Goal: Task Accomplishment & Management: Use online tool/utility

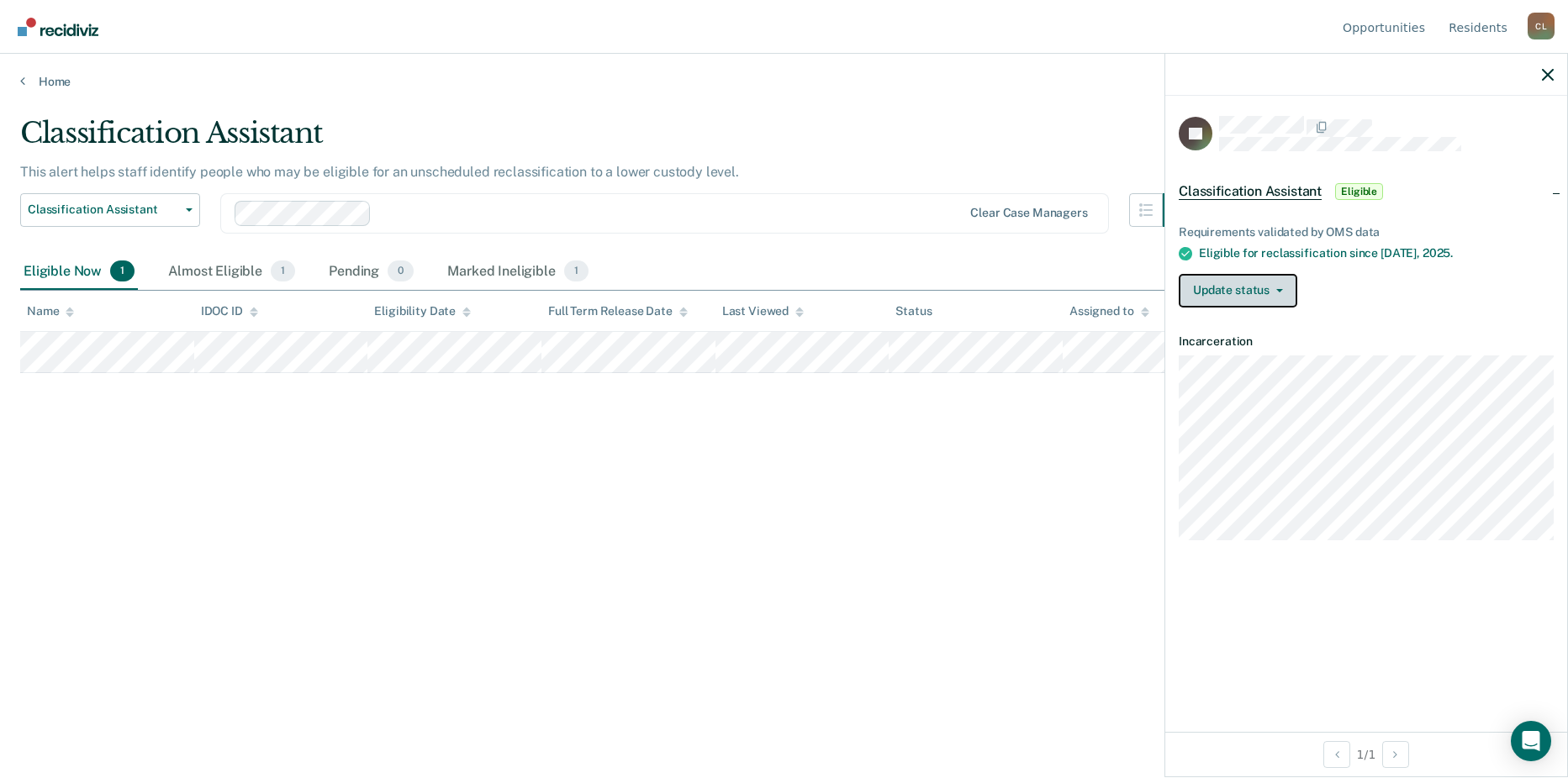
click at [1292, 291] on button "Update status" at bounding box center [1238, 290] width 119 height 33
click at [1358, 192] on span "Eligible" at bounding box center [1358, 191] width 48 height 17
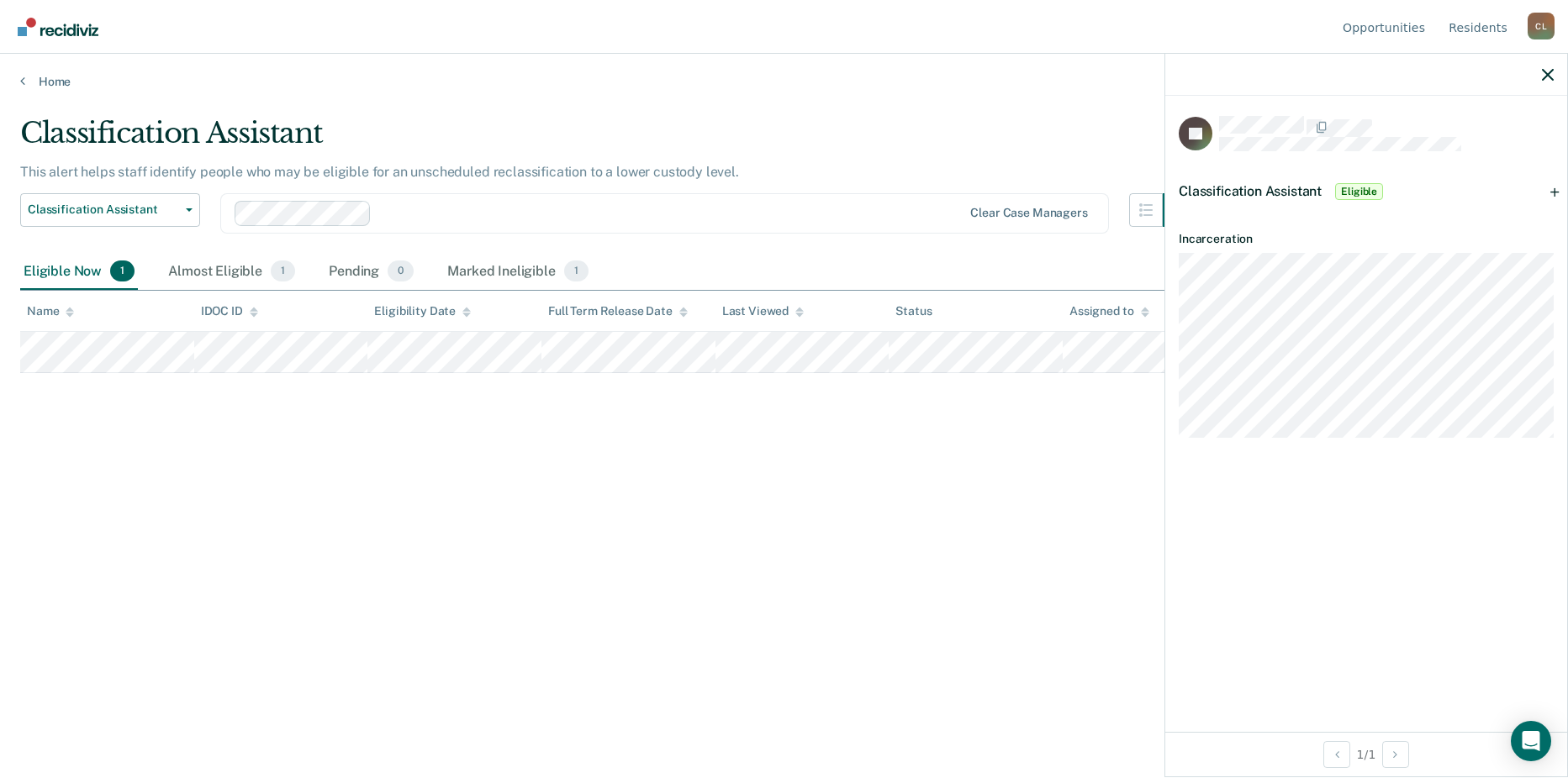
click at [1358, 192] on span "Eligible" at bounding box center [1358, 191] width 48 height 17
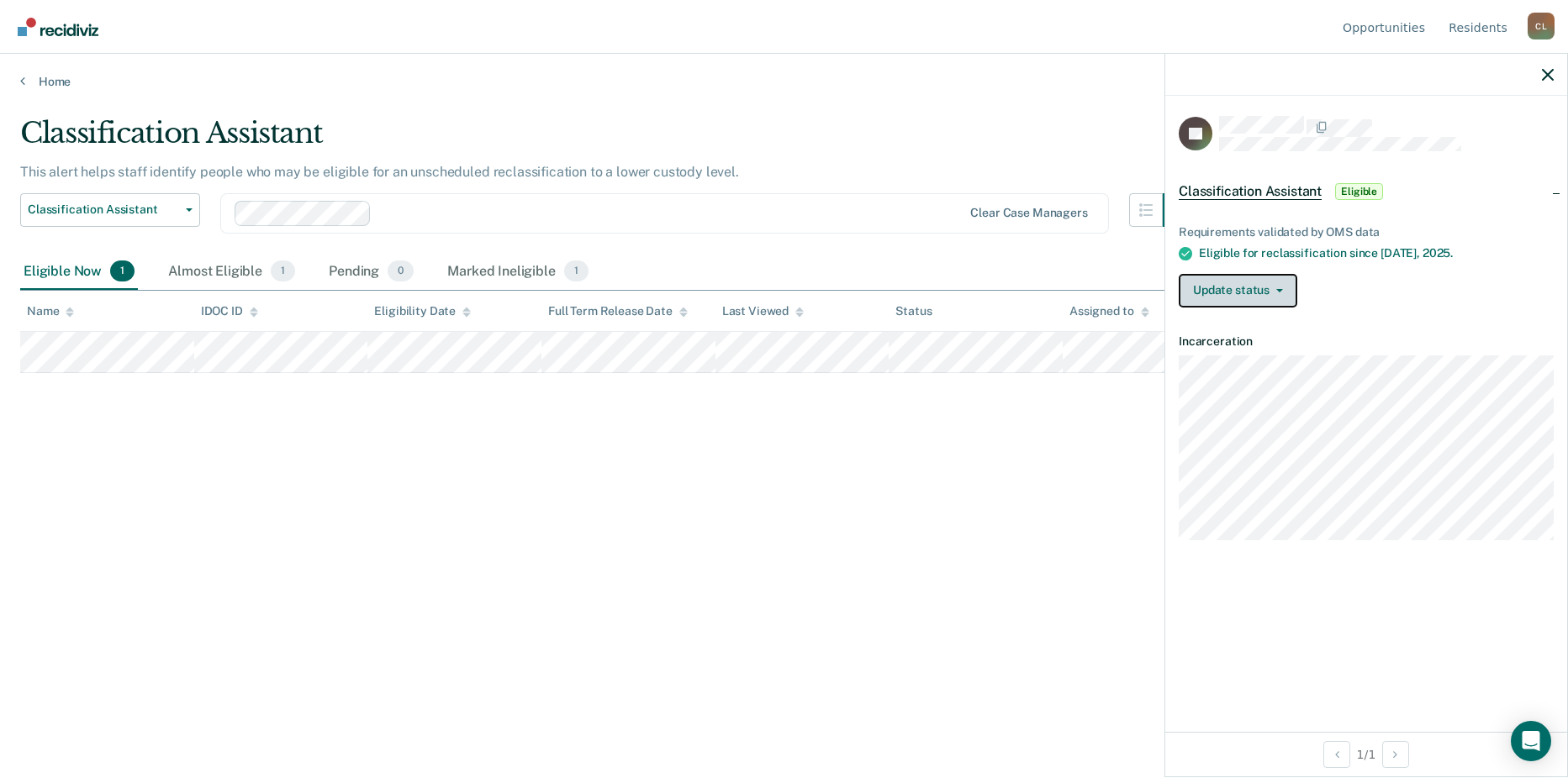
click at [1285, 286] on button "Update status" at bounding box center [1238, 290] width 119 height 33
click at [1383, 305] on div "Update status [PERSON_NAME] Mark Ineligible" at bounding box center [1366, 290] width 375 height 33
click at [1493, 24] on link "Resident s" at bounding box center [1478, 26] width 65 height 54
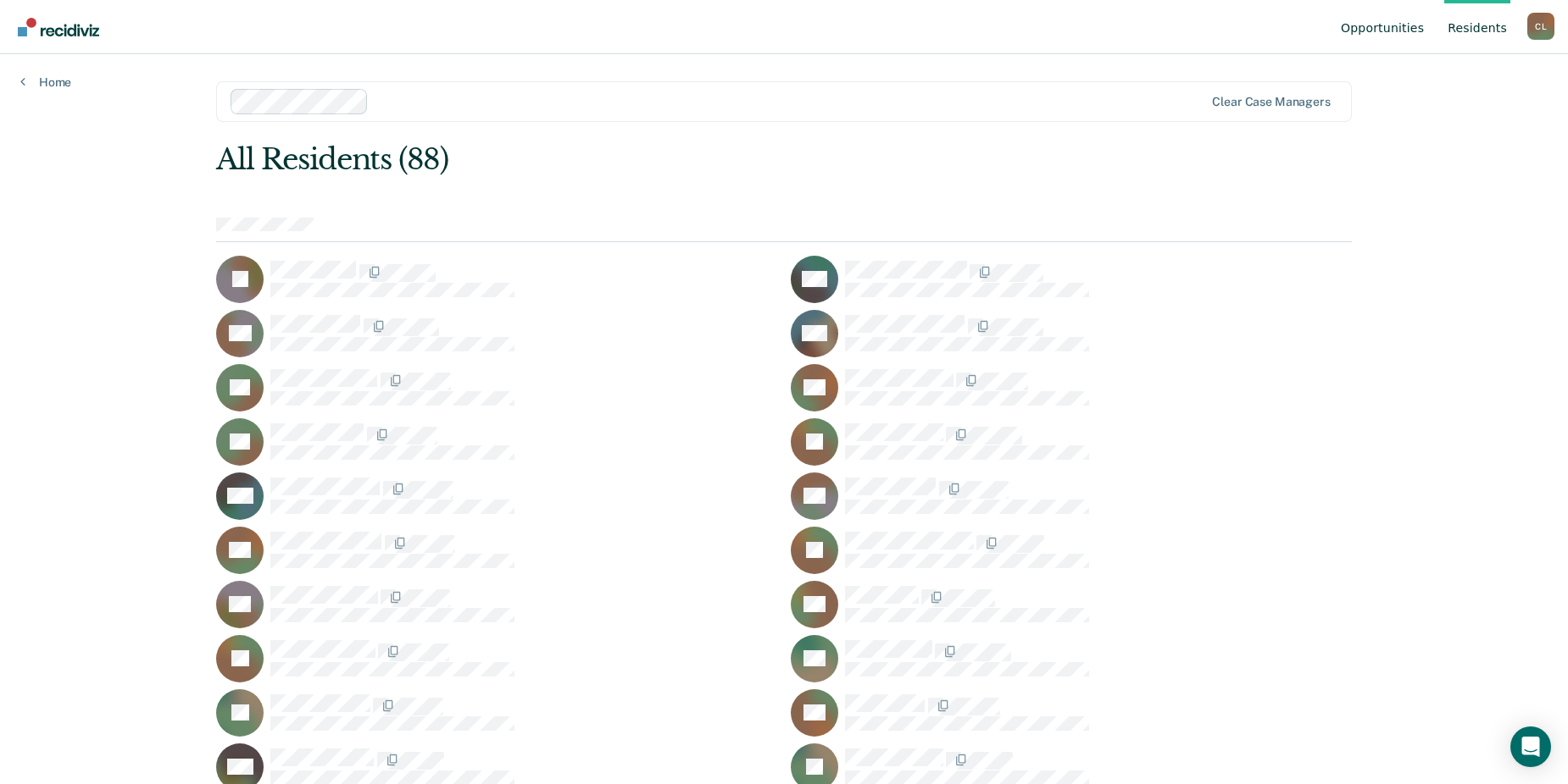
click at [1404, 29] on link "Opportunities" at bounding box center [1382, 27] width 90 height 54
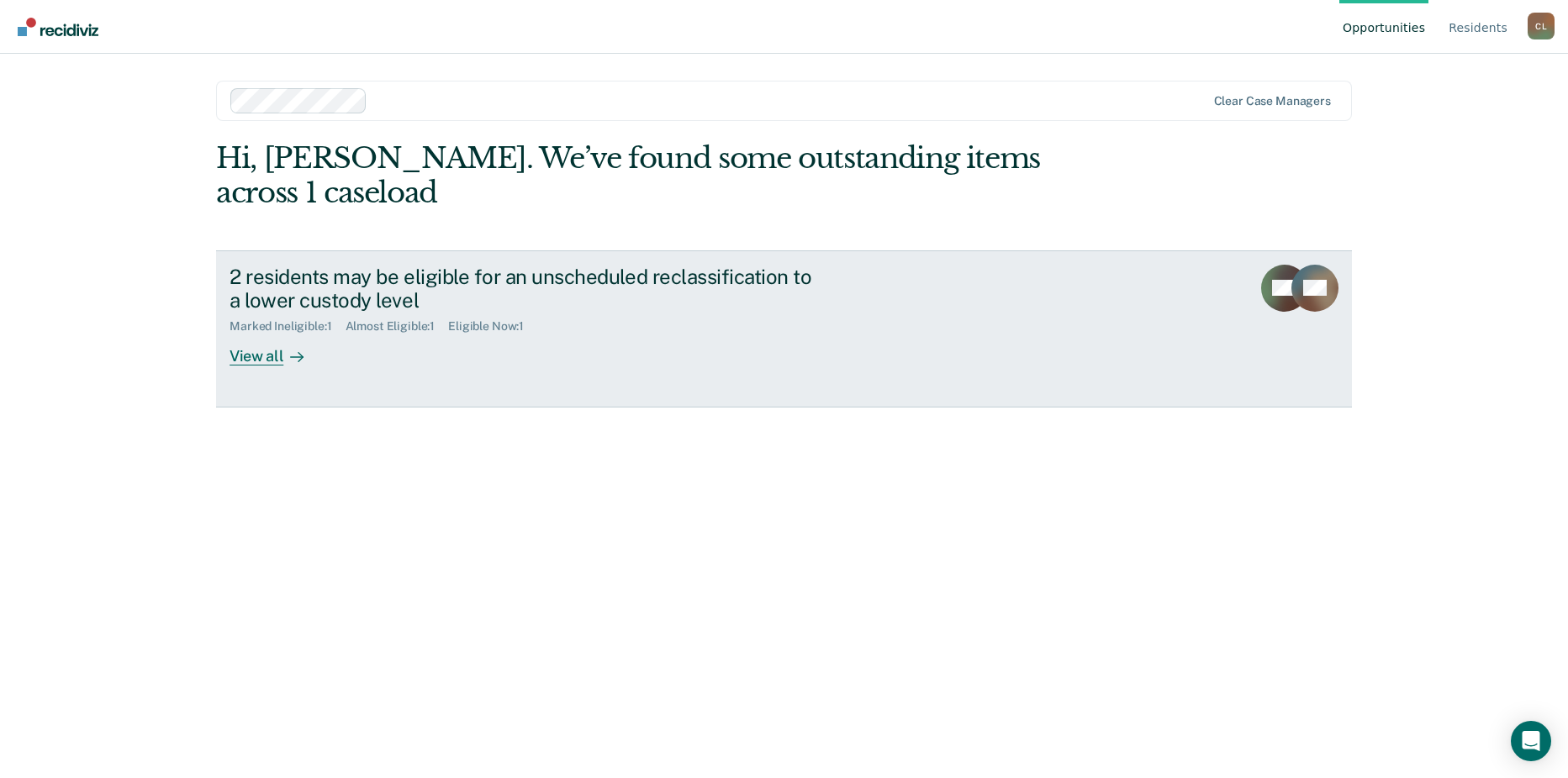
click at [1290, 262] on icon at bounding box center [1307, 294] width 80 height 86
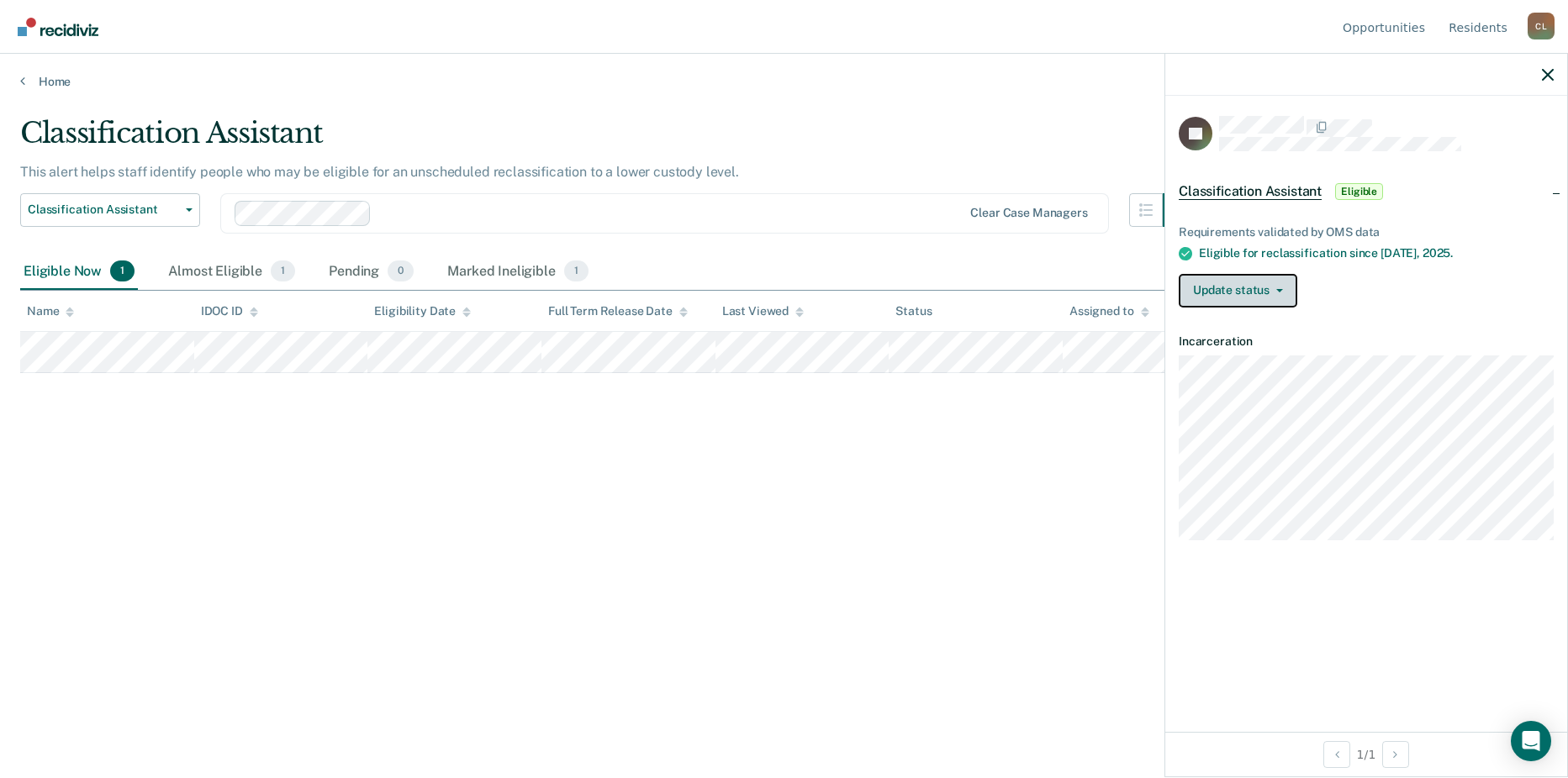
click at [1277, 290] on icon "button" at bounding box center [1280, 291] width 7 height 4
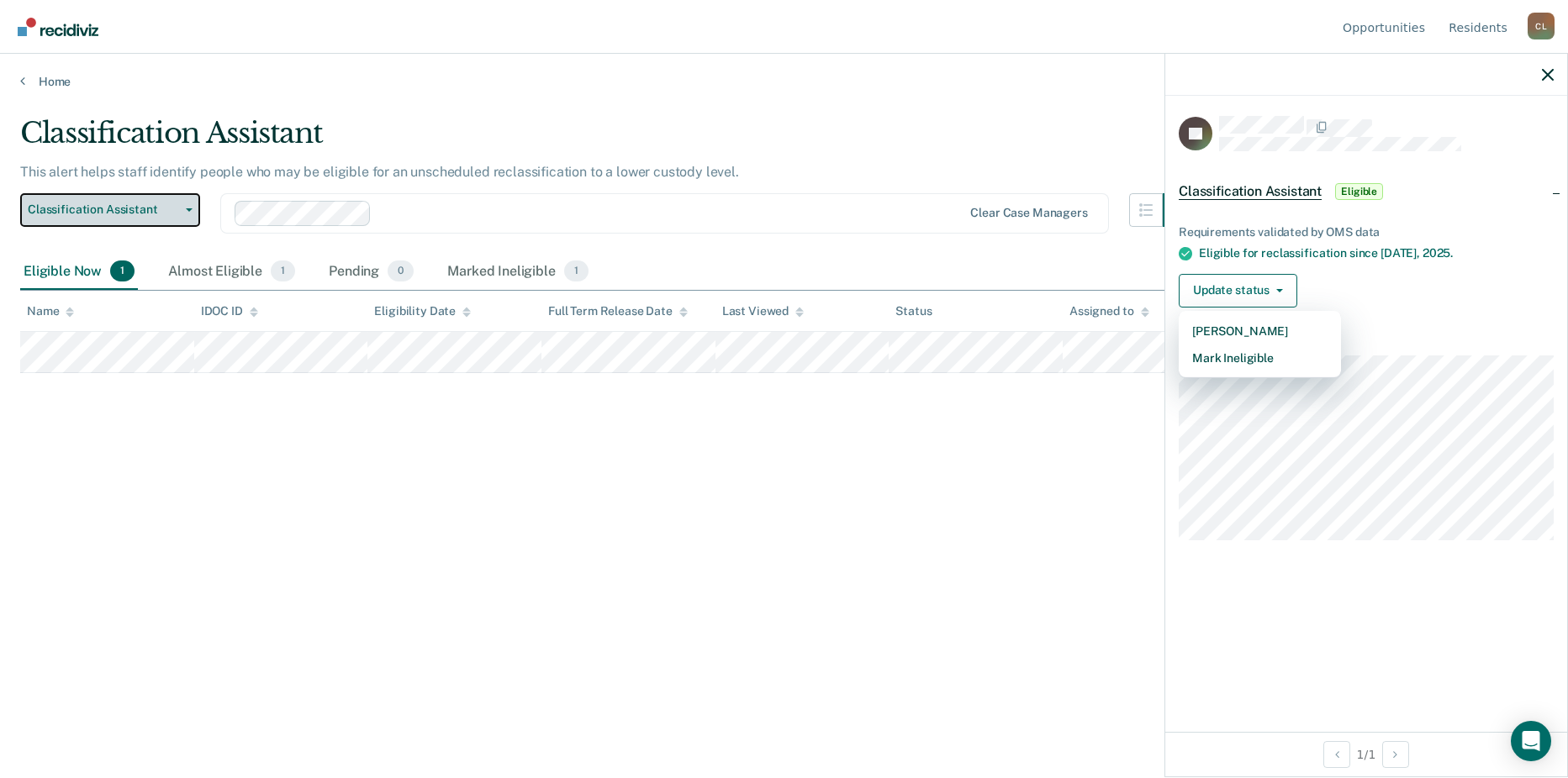
click at [178, 216] on span "Classification Assistant" at bounding box center [104, 209] width 151 height 14
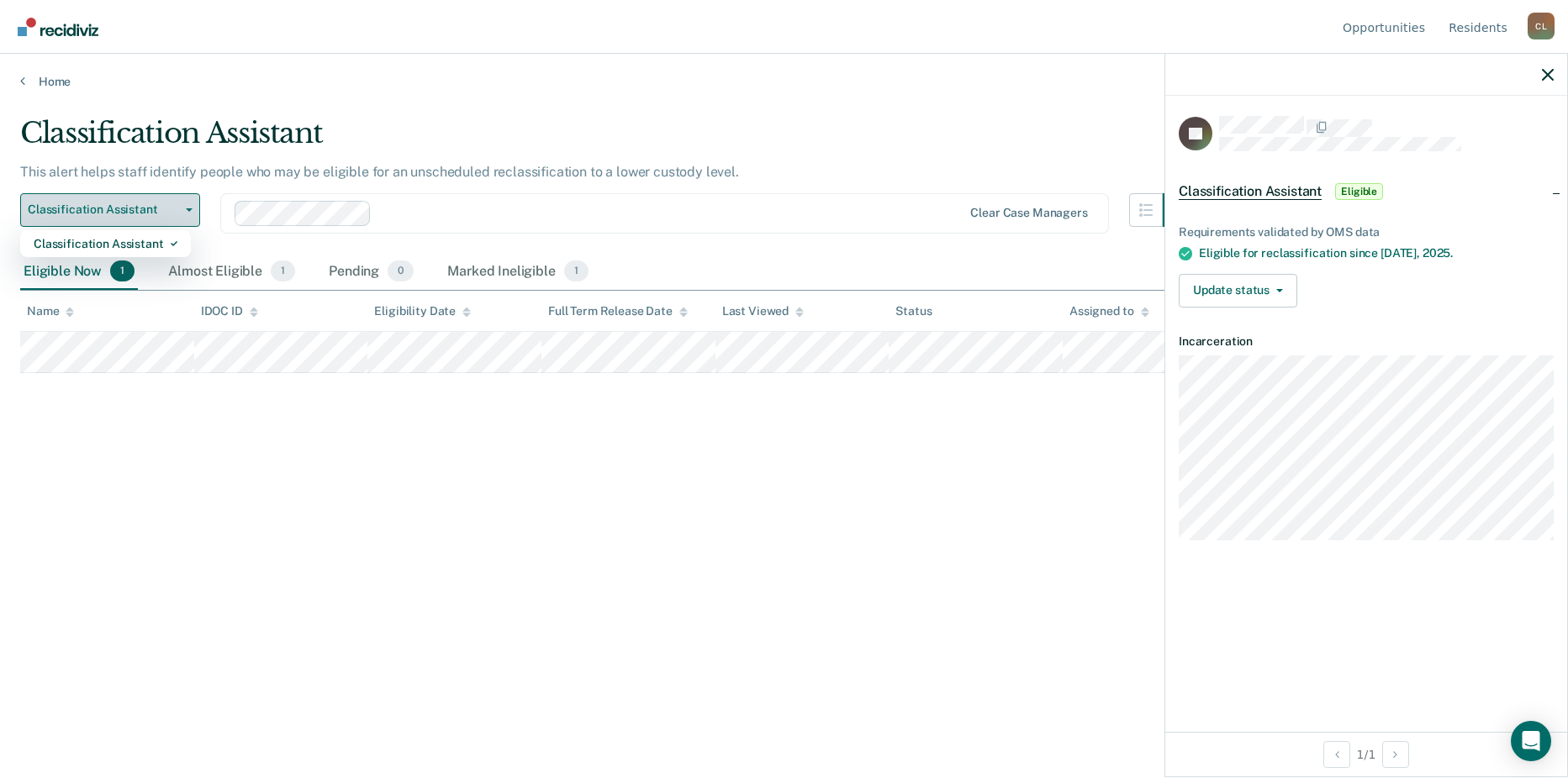
click at [178, 216] on span "Classification Assistant" at bounding box center [104, 209] width 151 height 14
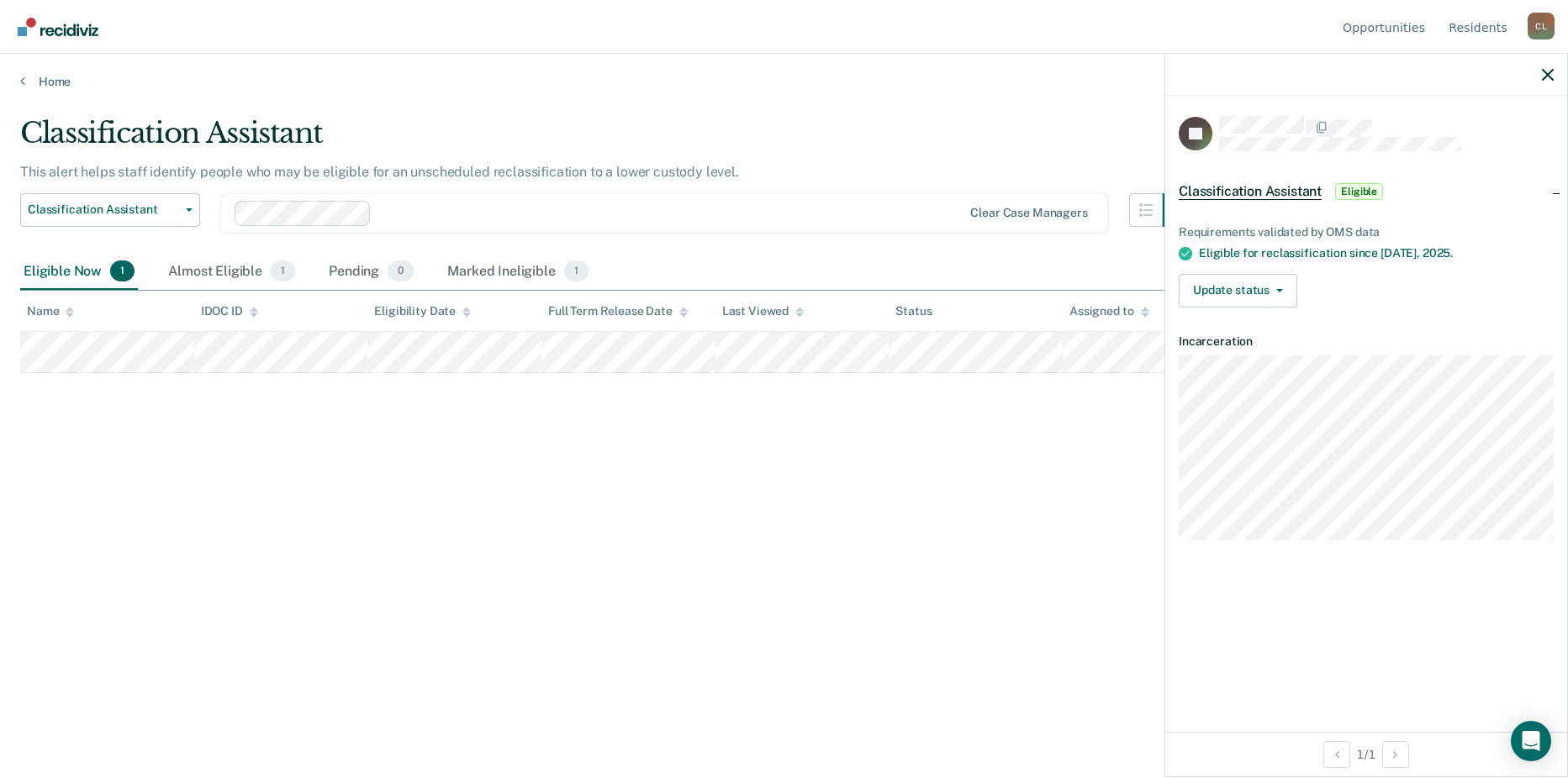
click at [132, 275] on span "1" at bounding box center [122, 271] width 25 height 22
click at [123, 273] on span "1" at bounding box center [122, 271] width 25 height 22
drag, startPoint x: 123, startPoint y: 273, endPoint x: 80, endPoint y: 385, distance: 120.0
click at [80, 385] on div "Classification Assistant This alert helps staff identify people who may be elig…" at bounding box center [784, 384] width 1528 height 536
click at [1546, 30] on div "C L" at bounding box center [1541, 26] width 27 height 27
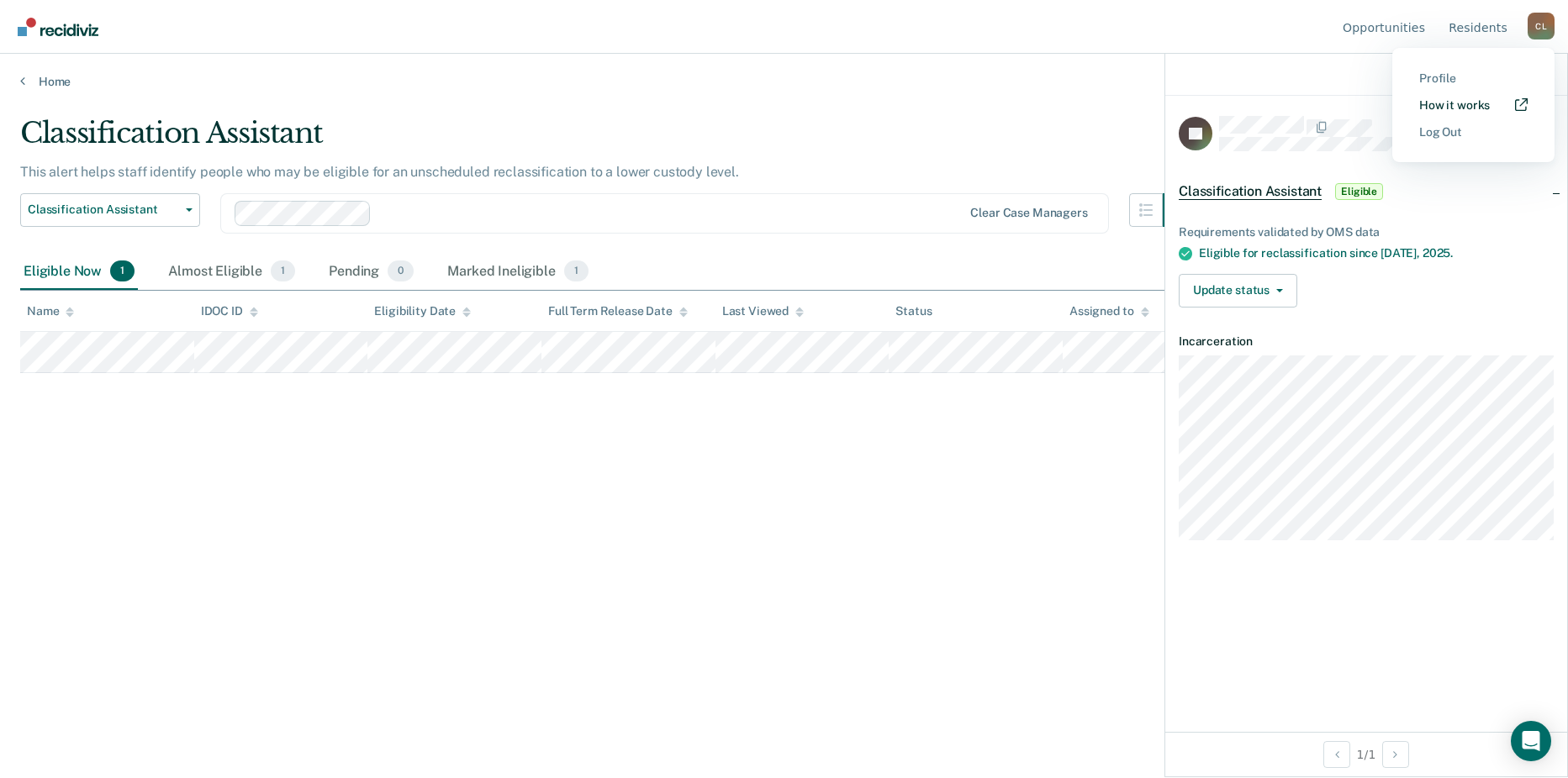
click at [1477, 111] on link "How it works" at bounding box center [1473, 106] width 108 height 14
